Goal: Information Seeking & Learning: Check status

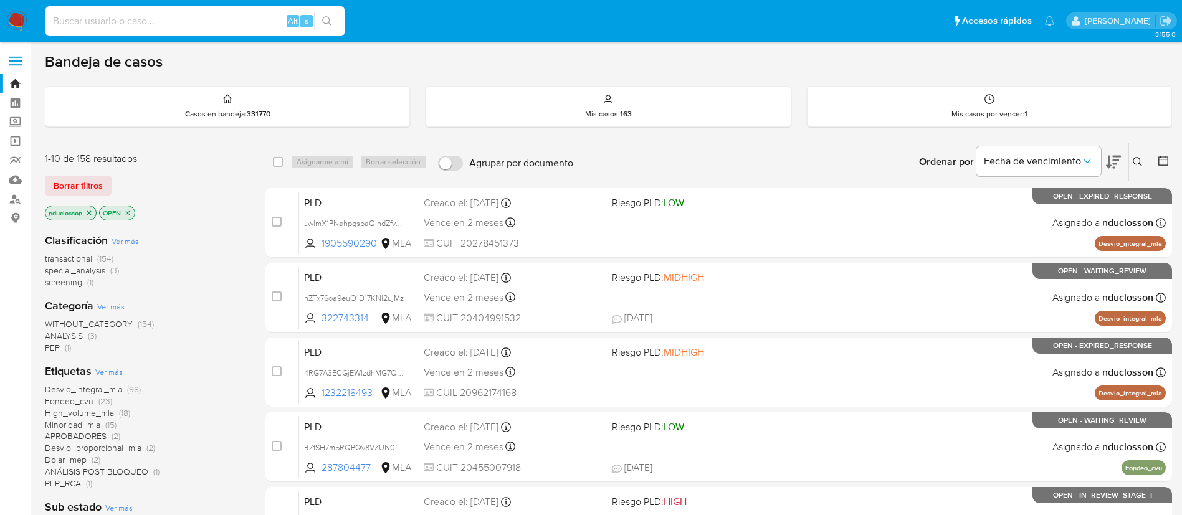
click at [156, 15] on input at bounding box center [195, 21] width 299 height 16
paste input "4Pwbt1kB1q3t71K6RATF3BoG"
type input "4Pwbt1kB1q3t71K6RATF3BoG"
click at [333, 28] on button "search-icon" at bounding box center [327, 20] width 26 height 17
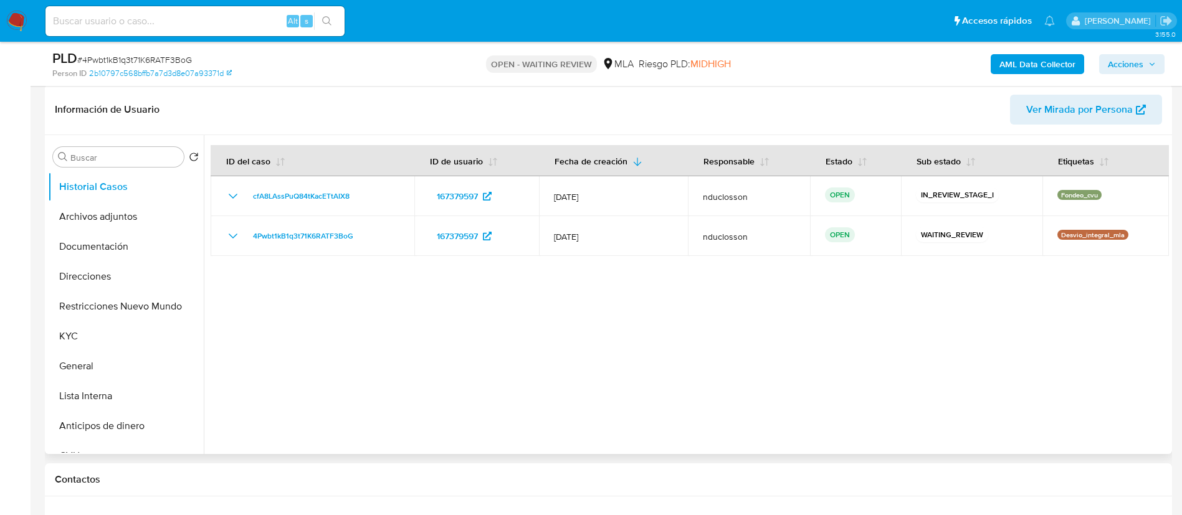
scroll to position [280, 0]
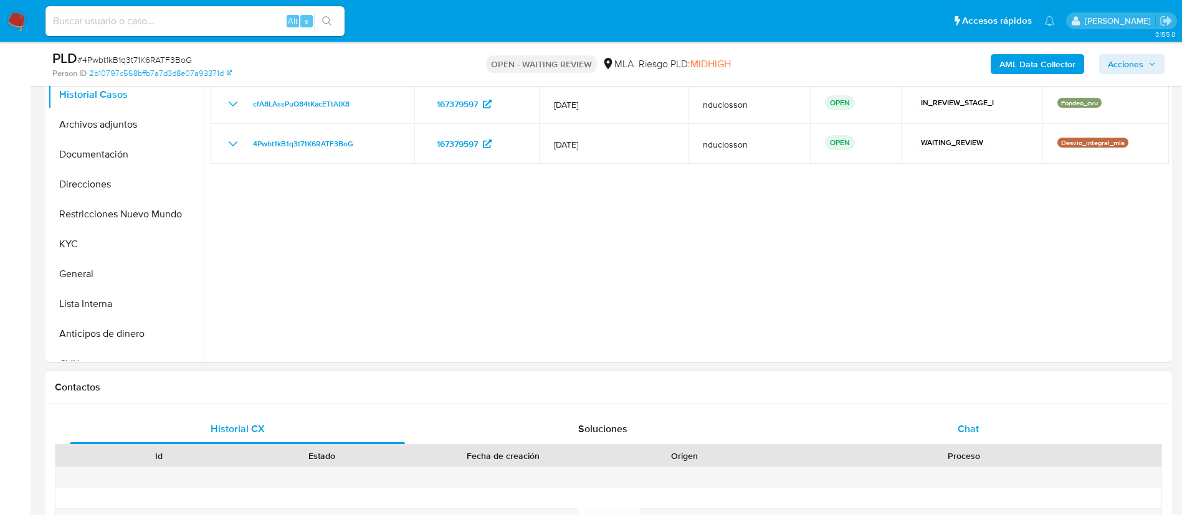
click at [984, 424] on div "Chat" at bounding box center [968, 430] width 335 height 30
select select "10"
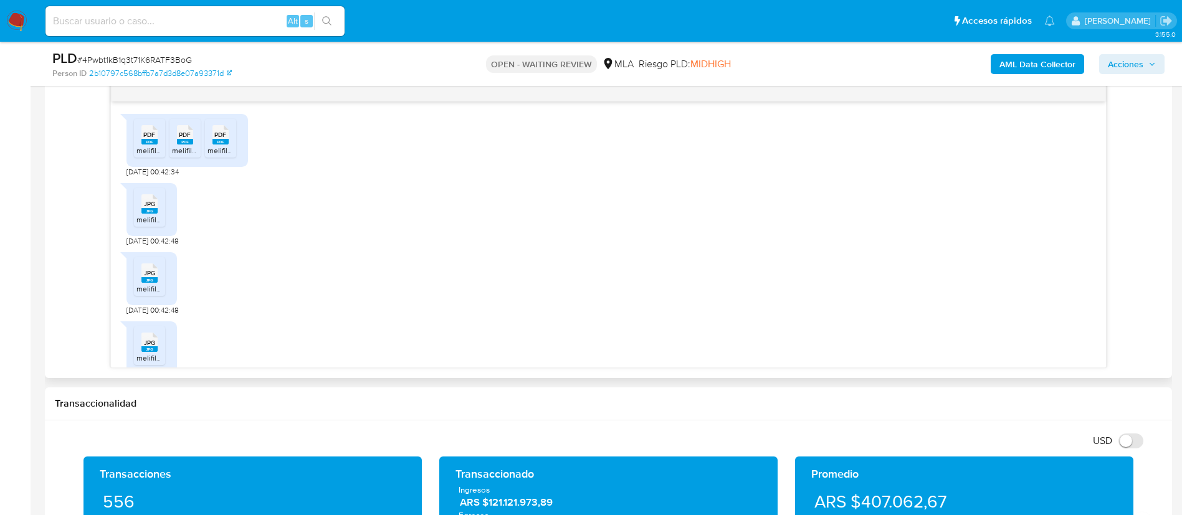
scroll to position [712, 0]
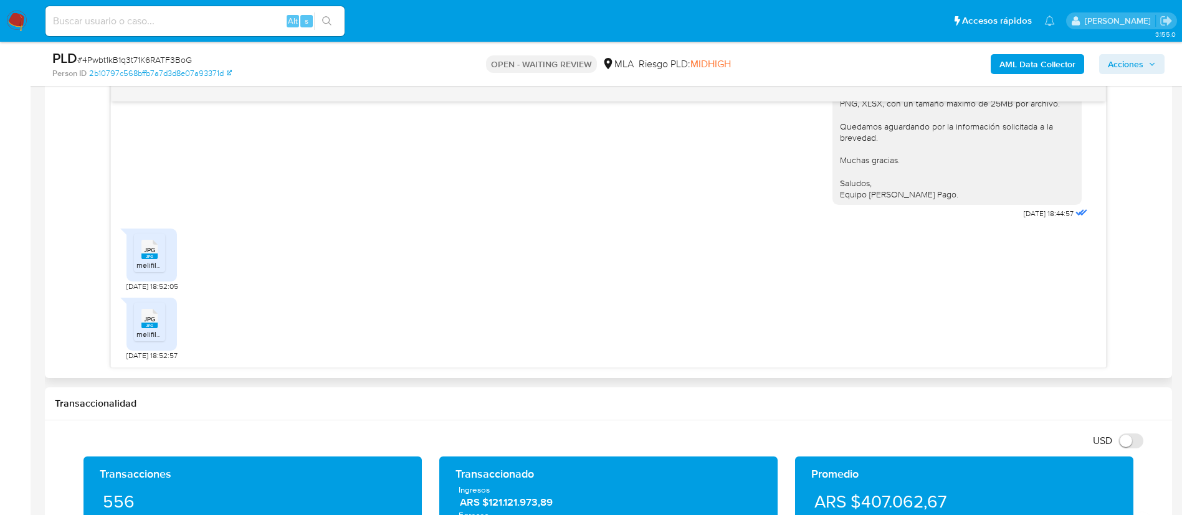
click at [156, 249] on icon at bounding box center [149, 249] width 16 height 19
click at [149, 325] on rect at bounding box center [149, 326] width 16 height 6
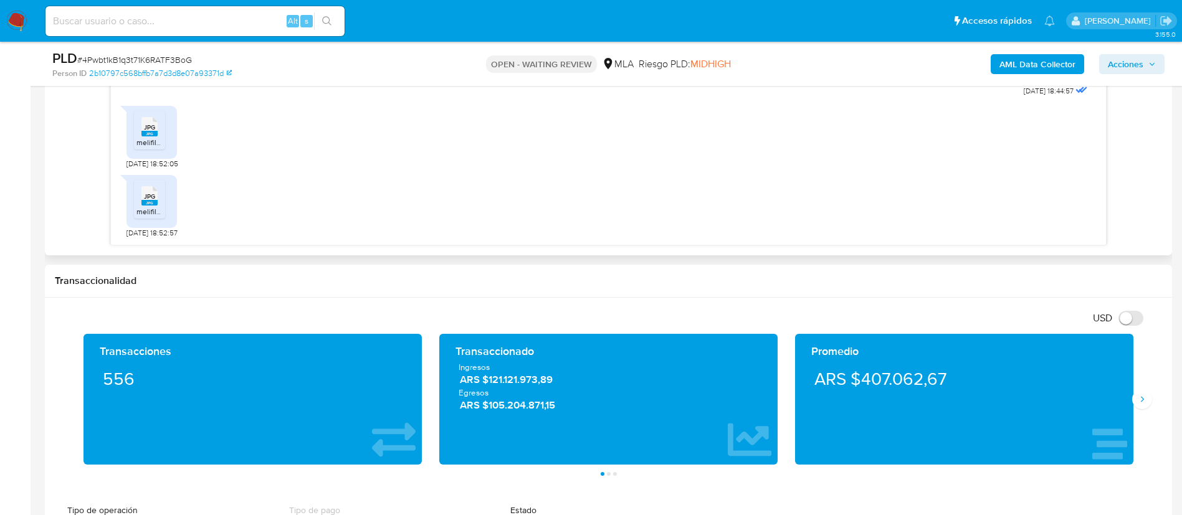
scroll to position [748, 0]
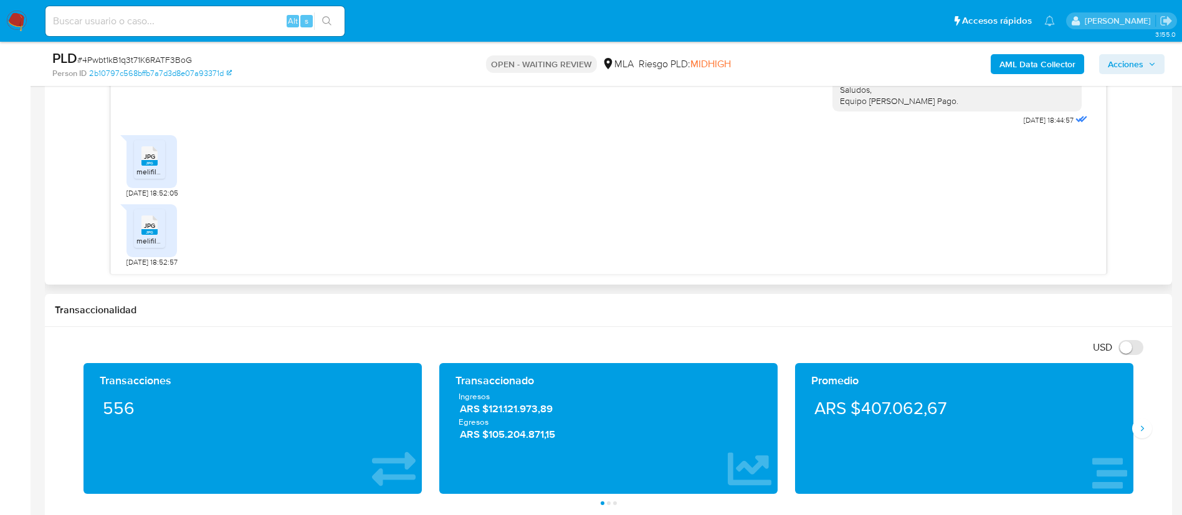
click at [151, 166] on icon "JPG" at bounding box center [149, 156] width 16 height 22
click at [152, 225] on span "JPG" at bounding box center [149, 226] width 11 height 8
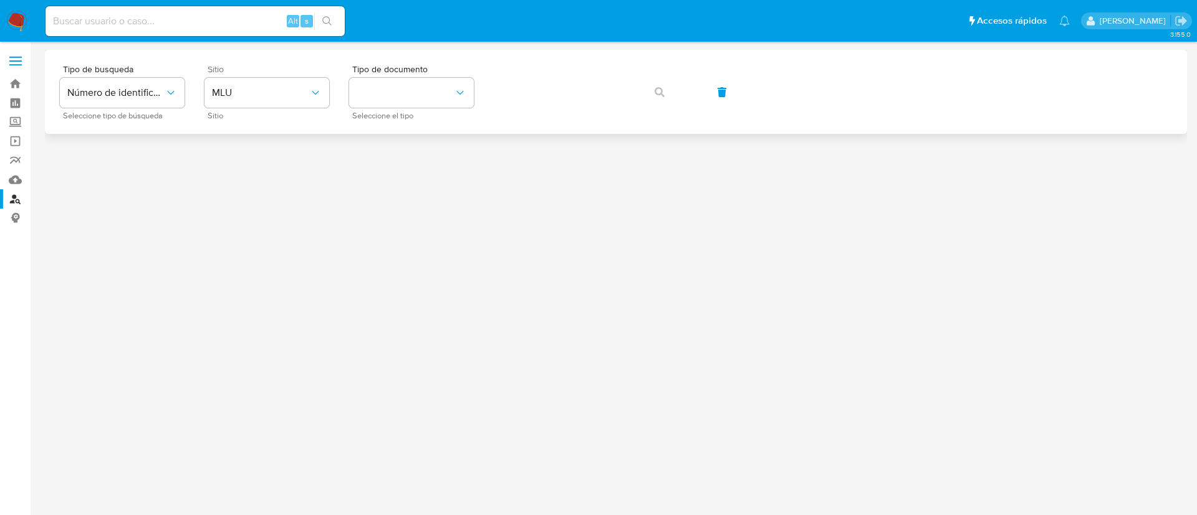
click at [280, 112] on div "Sitio MLU Sitio" at bounding box center [266, 92] width 125 height 54
click at [277, 88] on span "MLU" at bounding box center [260, 93] width 97 height 12
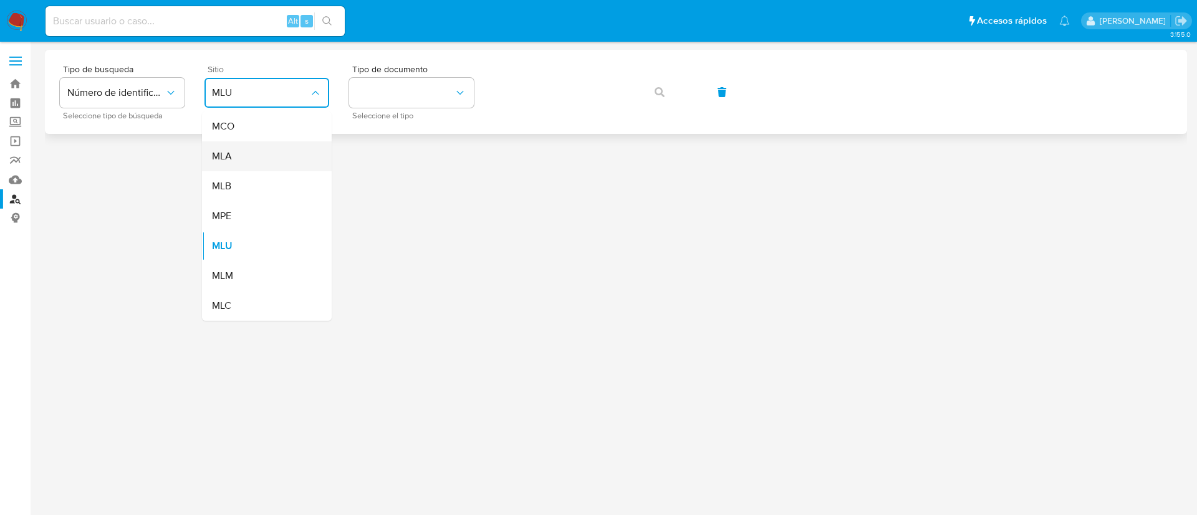
click at [240, 161] on div "MLA" at bounding box center [263, 156] width 102 height 30
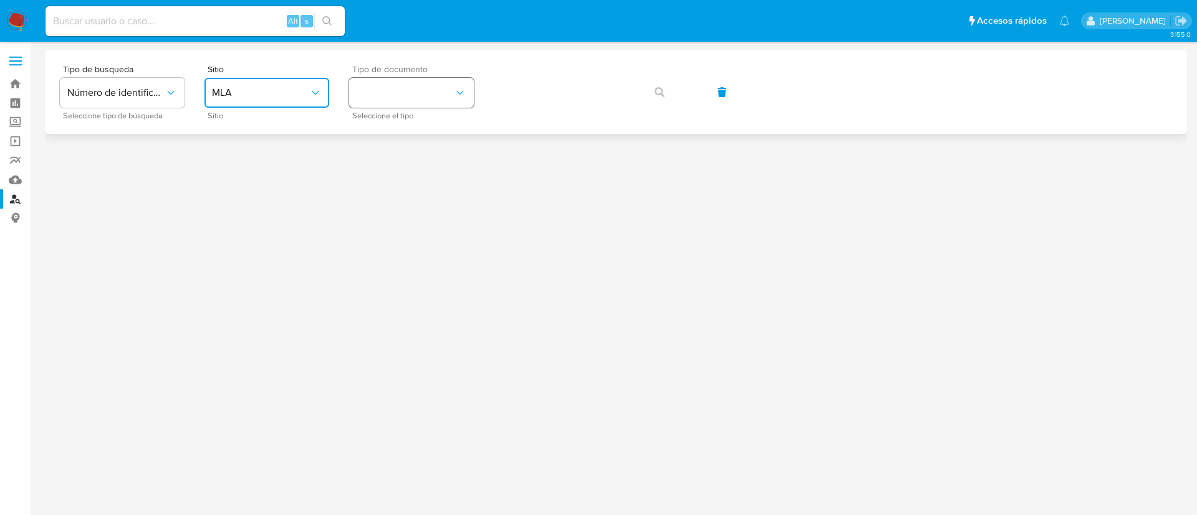
click at [371, 96] on button "identificationType" at bounding box center [411, 93] width 125 height 30
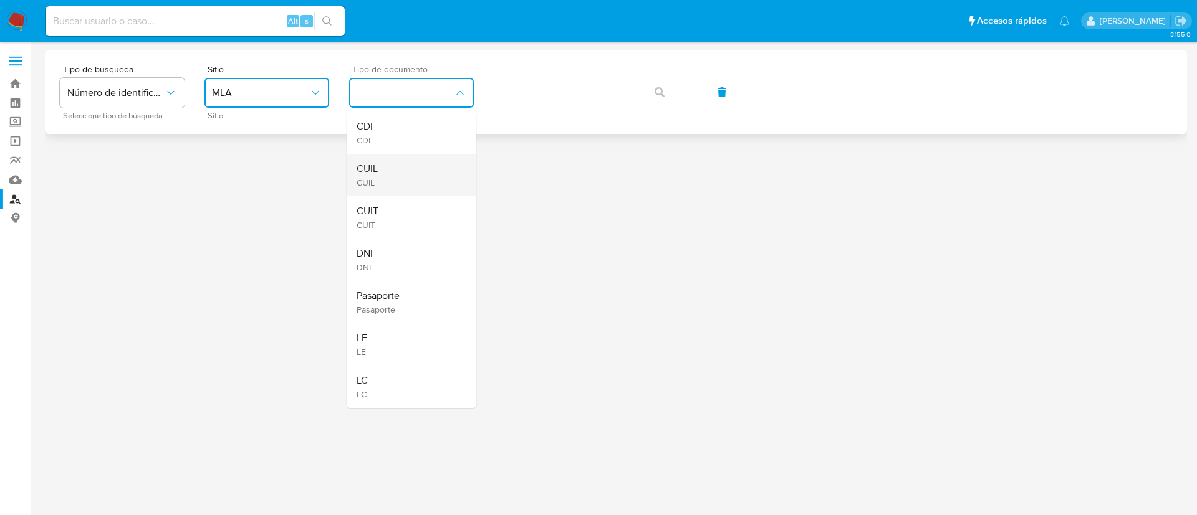
click at [385, 180] on div "CUIL CUIL" at bounding box center [408, 175] width 102 height 42
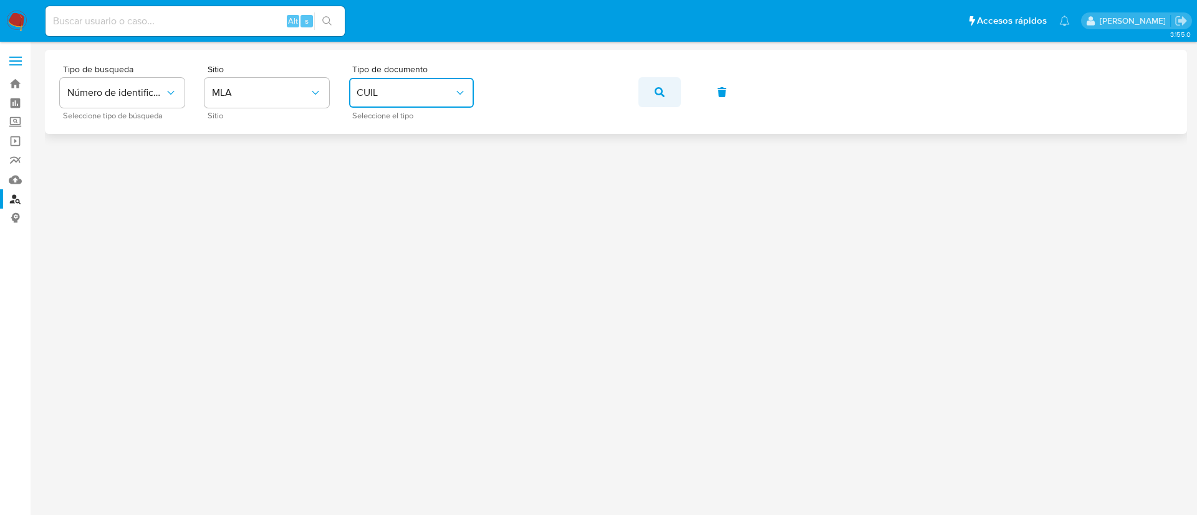
click at [664, 102] on span "button" at bounding box center [659, 92] width 10 height 27
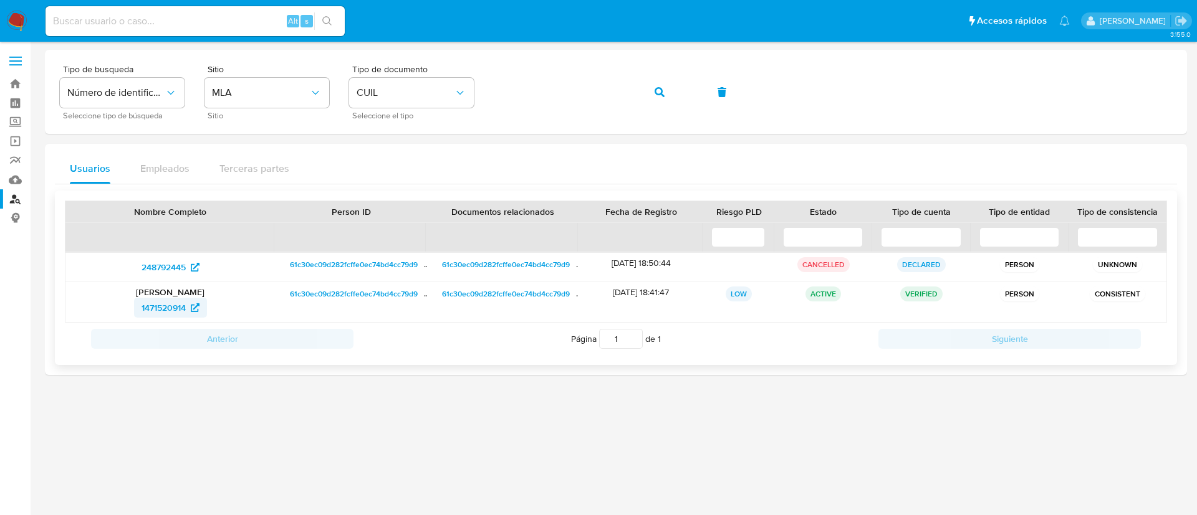
click at [163, 302] on span "1471520914" at bounding box center [163, 308] width 44 height 20
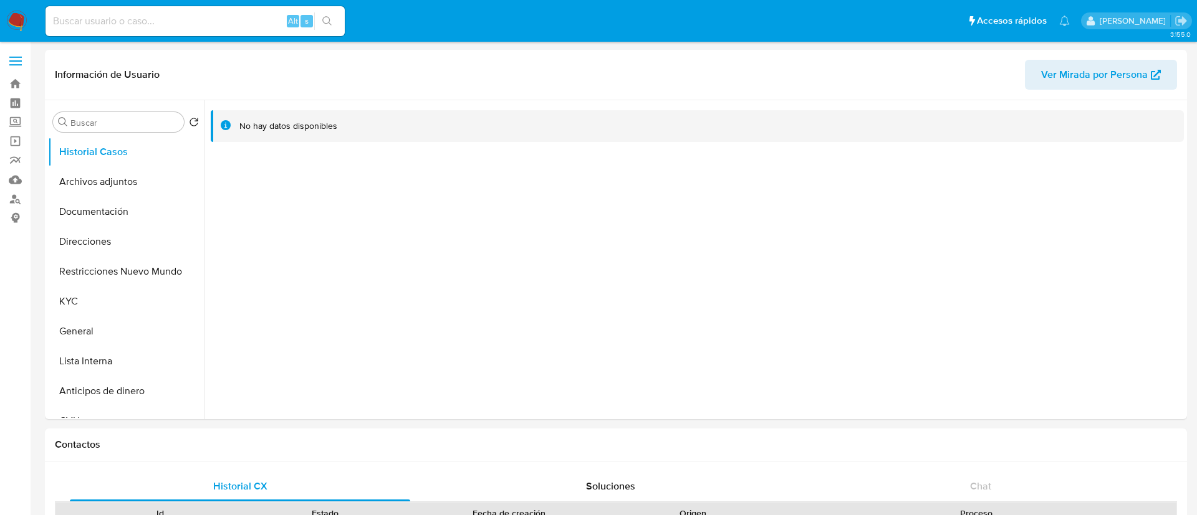
select select "10"
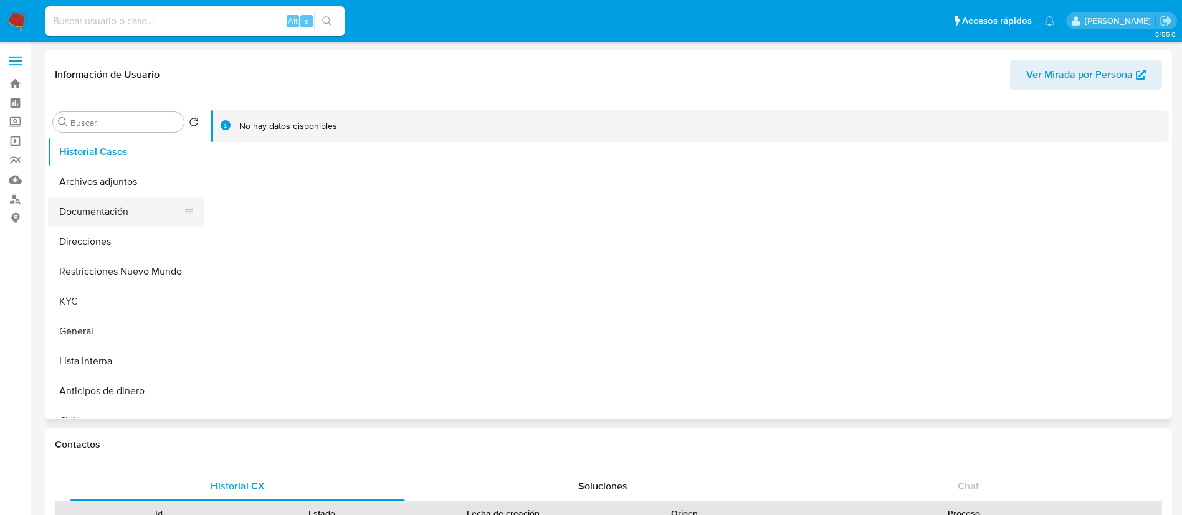
click at [64, 201] on button "Documentación" at bounding box center [121, 212] width 146 height 30
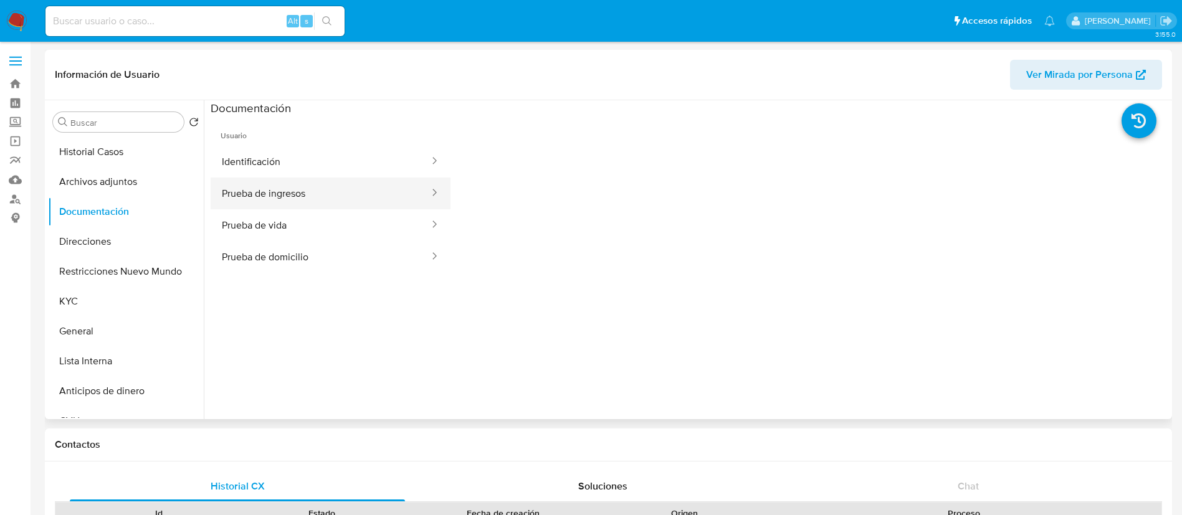
click at [282, 198] on button "Prueba de ingresos" at bounding box center [321, 194] width 220 height 32
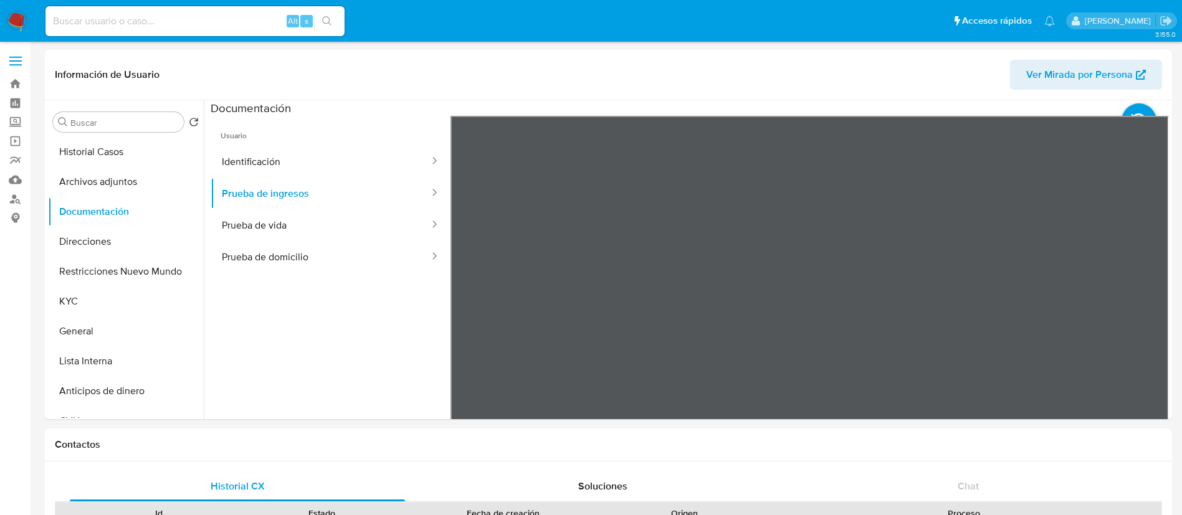
click at [584, 87] on div "Información de Usuario Ver Mirada por Persona Buscar Volver al orden por defect…" at bounding box center [609, 235] width 1128 height 370
click at [267, 161] on button "Identificación" at bounding box center [321, 162] width 220 height 32
click at [1157, 318] on icon at bounding box center [1153, 318] width 25 height 25
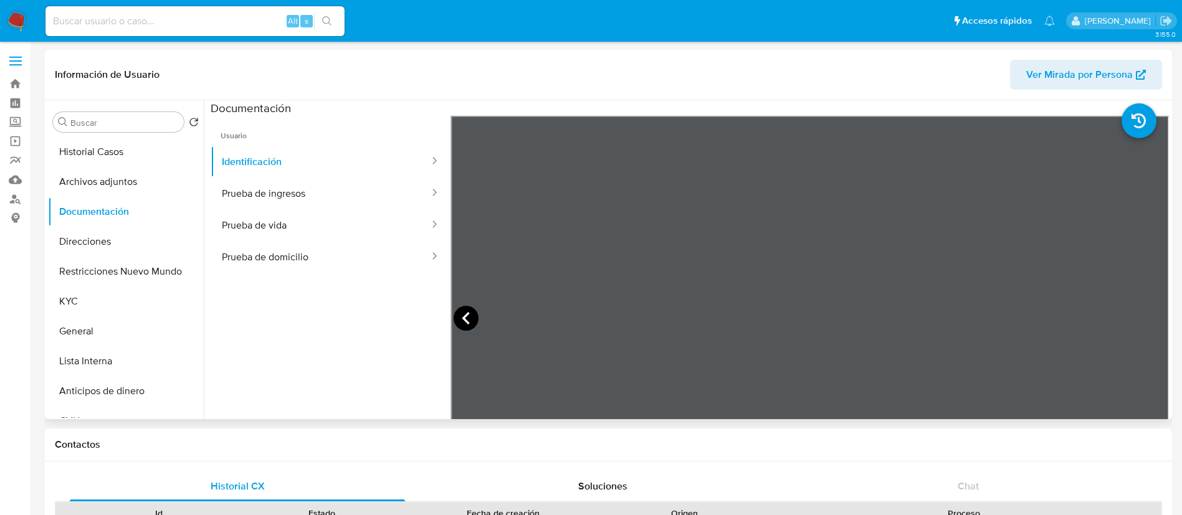
click at [460, 322] on icon at bounding box center [466, 318] width 25 height 25
click at [320, 192] on button "Prueba de ingresos" at bounding box center [321, 194] width 220 height 32
click at [476, 96] on div "Información de Usuario Ver Mirada por Persona Buscar Volver al orden por defect…" at bounding box center [609, 235] width 1128 height 370
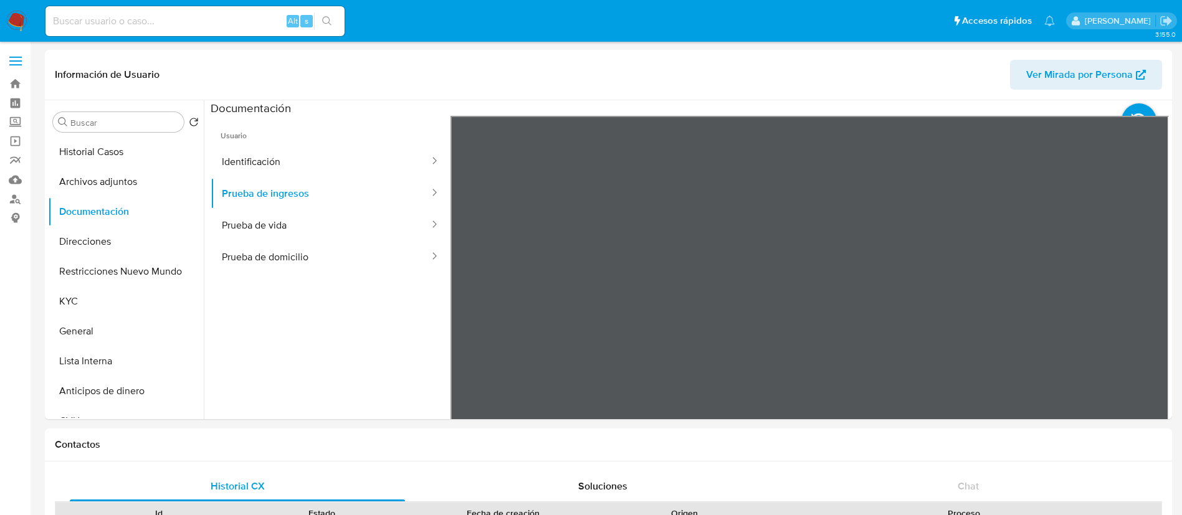
click at [389, 232] on button "Prueba de vida" at bounding box center [321, 225] width 220 height 32
click at [279, 247] on button "Prueba de domicilio" at bounding box center [321, 257] width 220 height 32
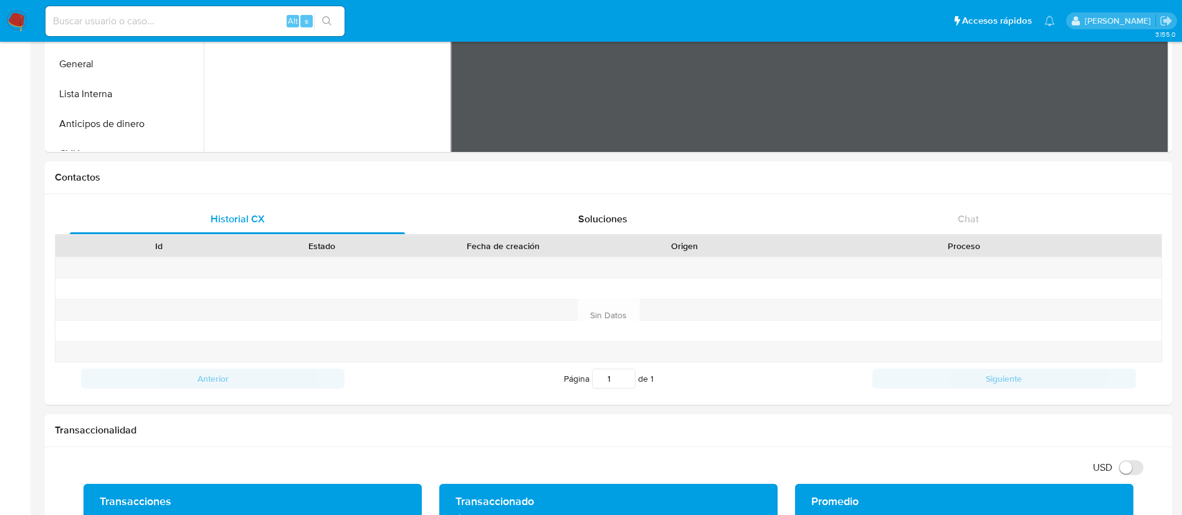
scroll to position [93, 0]
